Goal: Download file/media

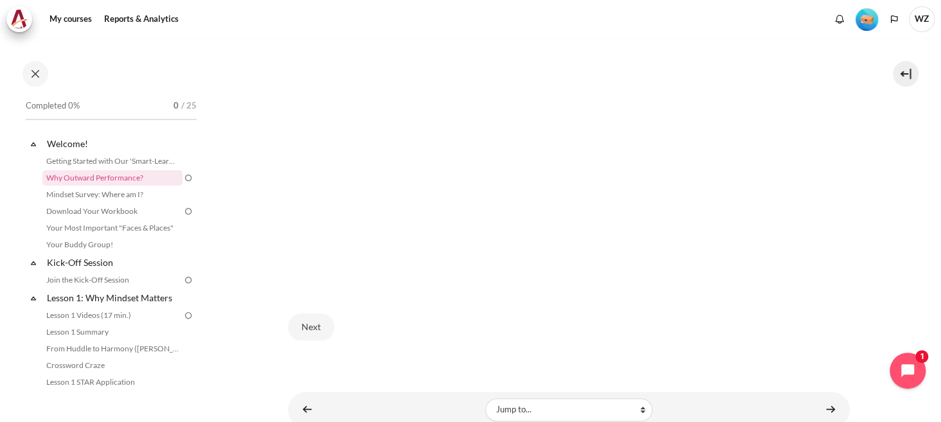
scroll to position [312, 0]
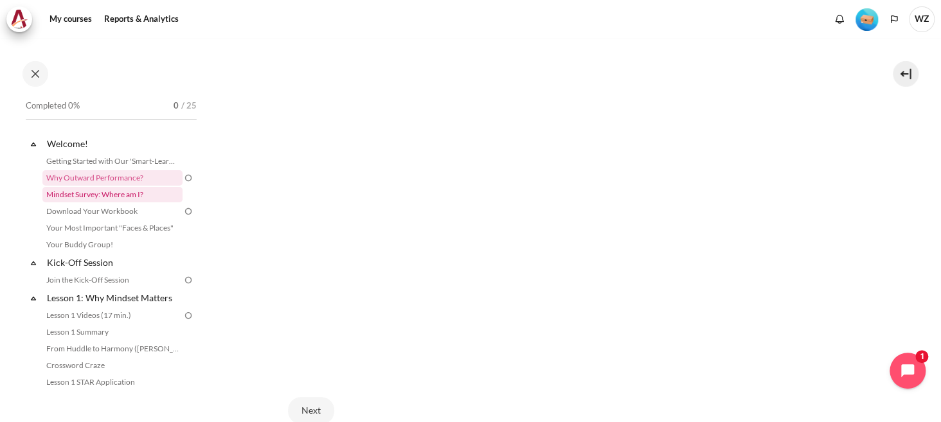
click at [129, 195] on link "Mindset Survey: Where am I?" at bounding box center [112, 194] width 140 height 15
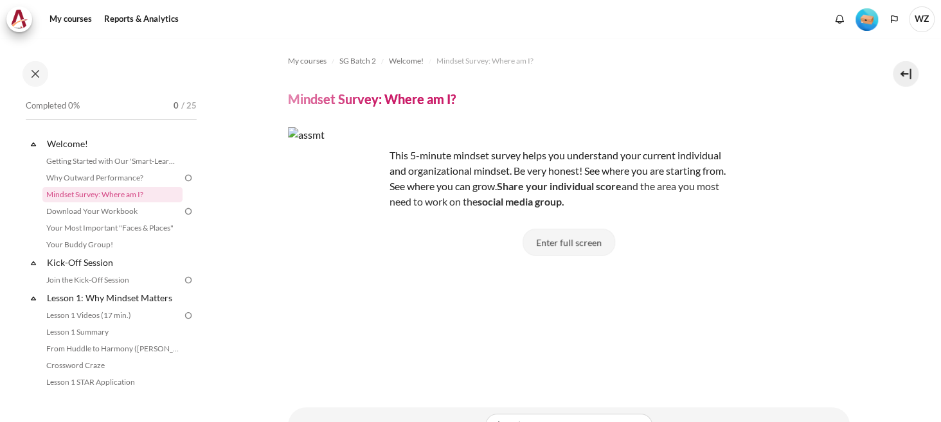
click at [578, 244] on button "Enter full screen" at bounding box center [569, 242] width 93 height 27
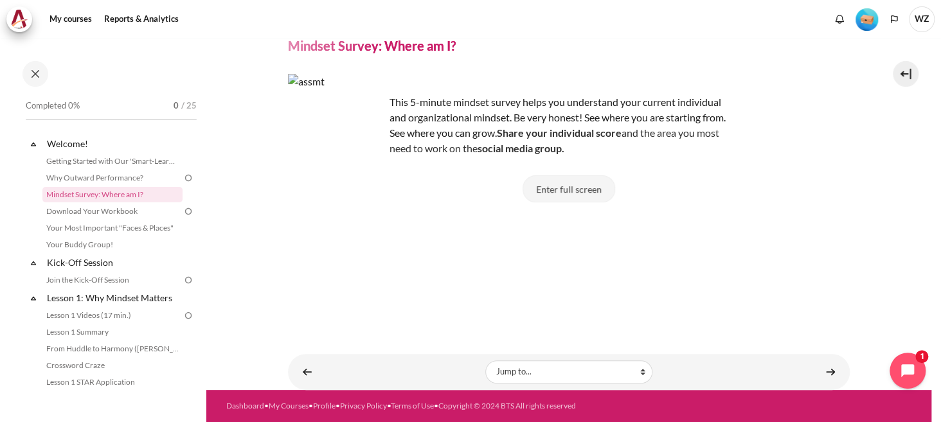
click at [580, 187] on button "Enter full screen" at bounding box center [569, 188] width 93 height 27
click at [582, 177] on button "Enter full screen" at bounding box center [569, 188] width 93 height 27
click at [580, 183] on button "Enter full screen" at bounding box center [569, 188] width 93 height 27
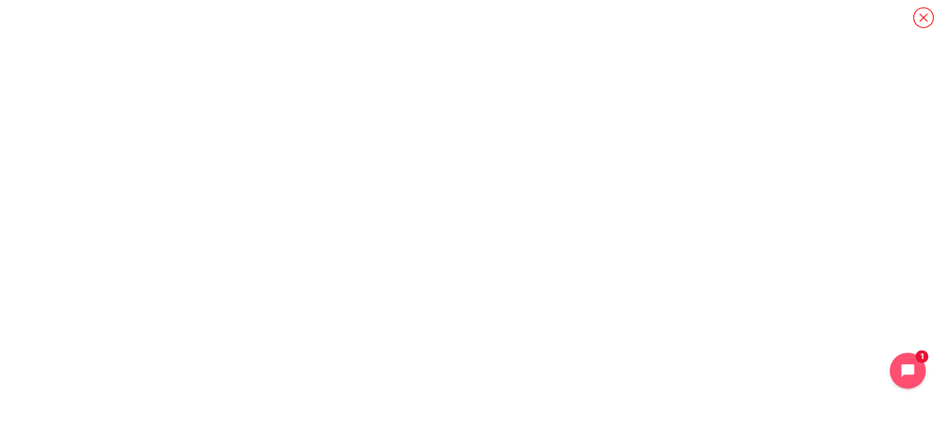
click at [915, 21] on icon "Content" at bounding box center [923, 17] width 22 height 22
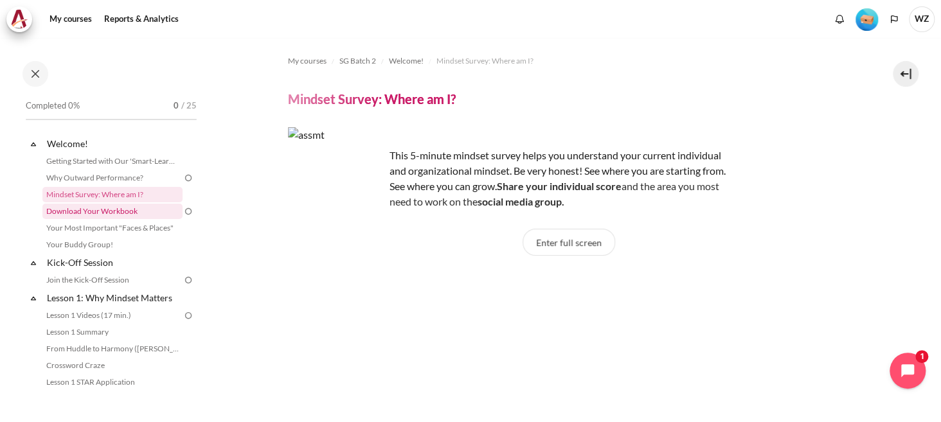
click at [120, 215] on link "Download Your Workbook" at bounding box center [112, 211] width 140 height 15
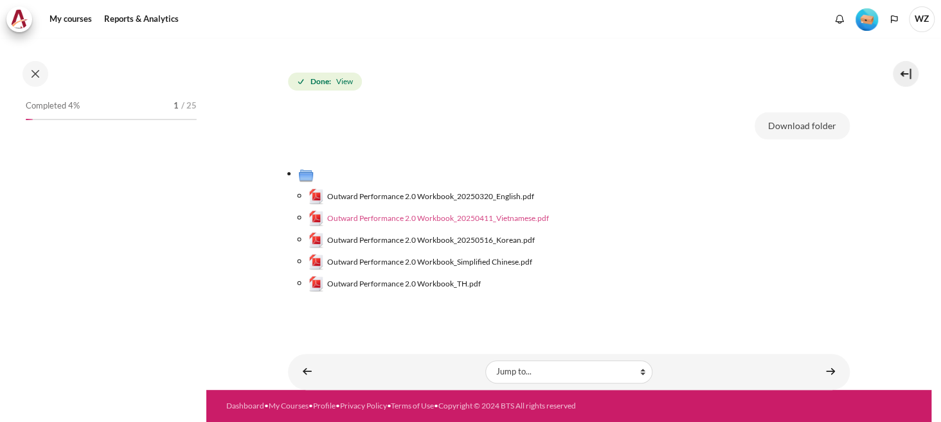
scroll to position [164, 0]
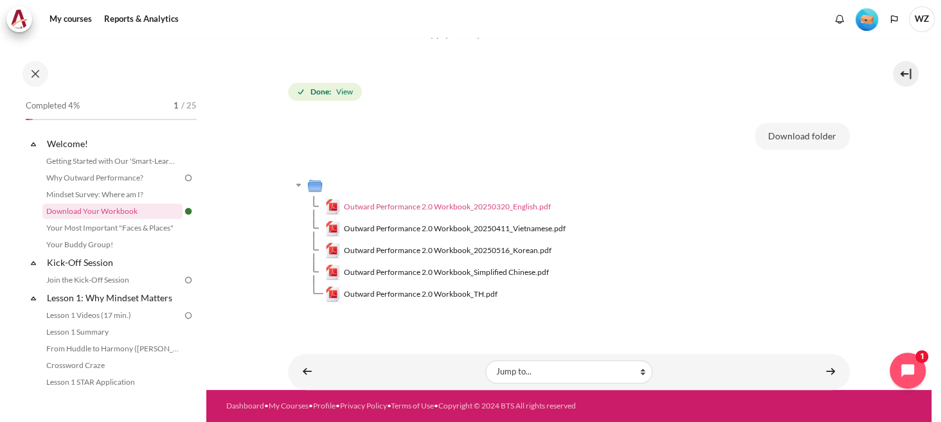
click at [422, 201] on span "Outward Performance 2.0 Workbook_20250320_English.pdf" at bounding box center [447, 207] width 207 height 12
